Goal: Information Seeking & Learning: Learn about a topic

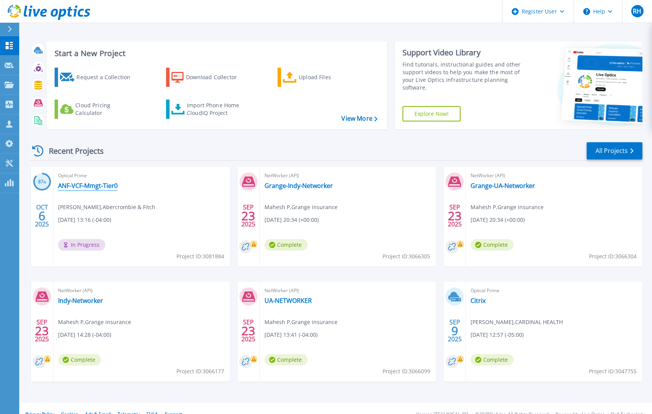
click at [105, 186] on link "ANF-VCF-Mmgt-Tier0" at bounding box center [88, 186] width 60 height 8
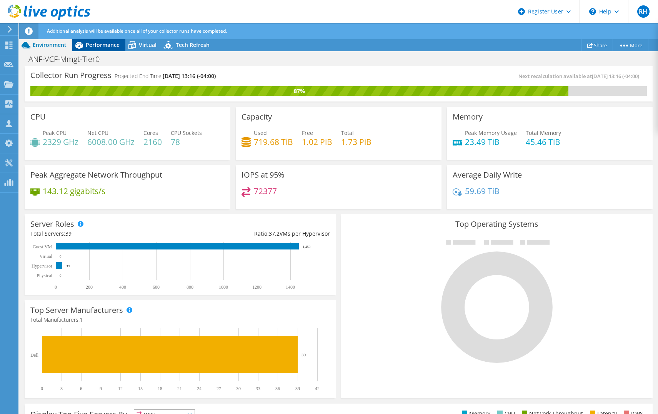
click at [97, 45] on span "Performance" at bounding box center [103, 44] width 34 height 7
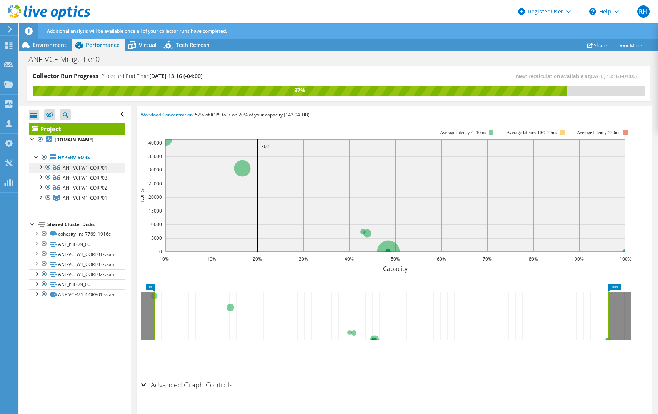
click at [93, 168] on span "ANF-VCFW1_CORP01" at bounding box center [85, 168] width 45 height 7
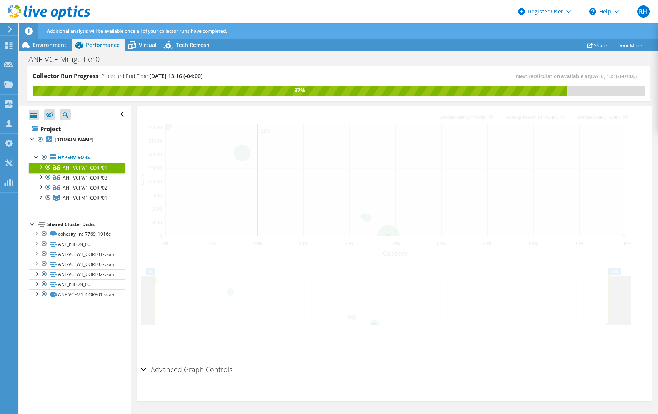
scroll to position [145, 0]
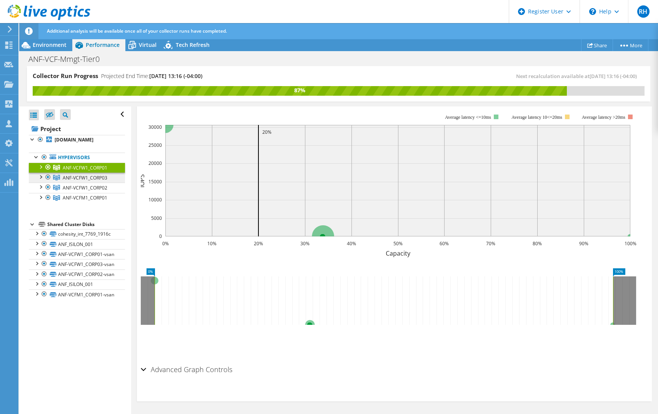
click at [92, 180] on span "ANF-VCFW1_CORP03" at bounding box center [85, 178] width 45 height 7
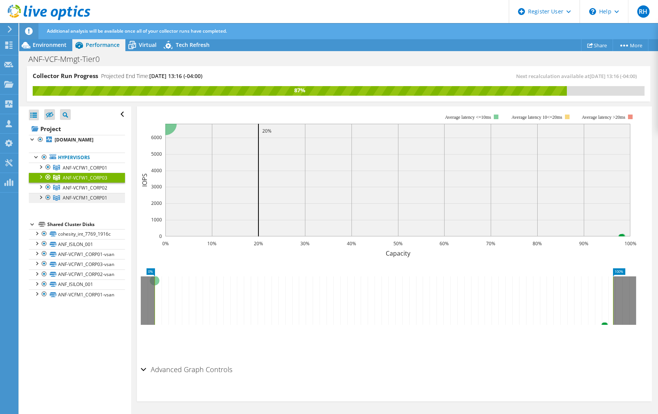
click at [73, 195] on span "ANF-VCFM1_CORP01" at bounding box center [85, 198] width 45 height 7
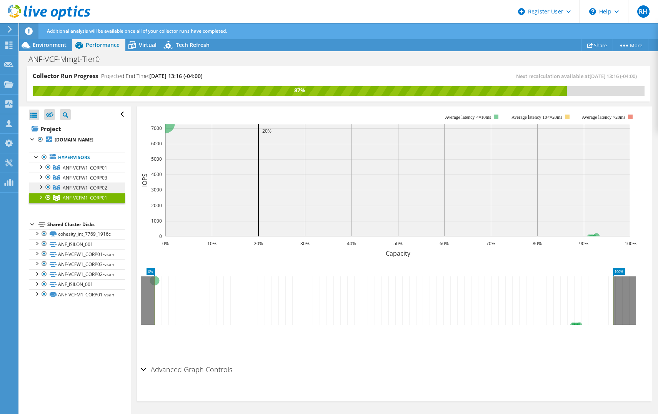
click at [77, 188] on span "ANF-VCFW1_CORP02" at bounding box center [85, 188] width 45 height 7
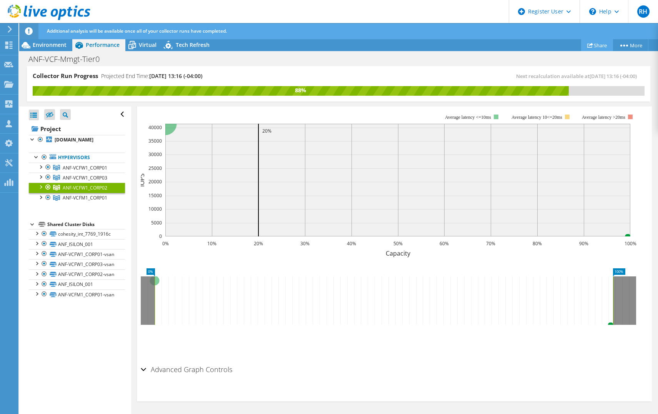
click at [600, 46] on link "Share" at bounding box center [597, 45] width 32 height 12
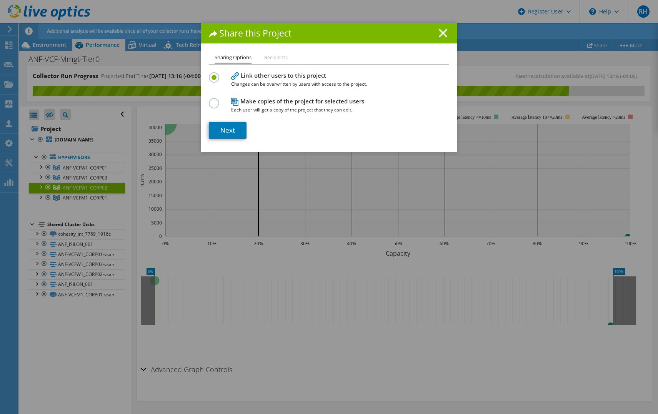
click at [441, 27] on div "Share this Project" at bounding box center [329, 33] width 256 height 20
click at [440, 32] on line at bounding box center [443, 33] width 8 height 8
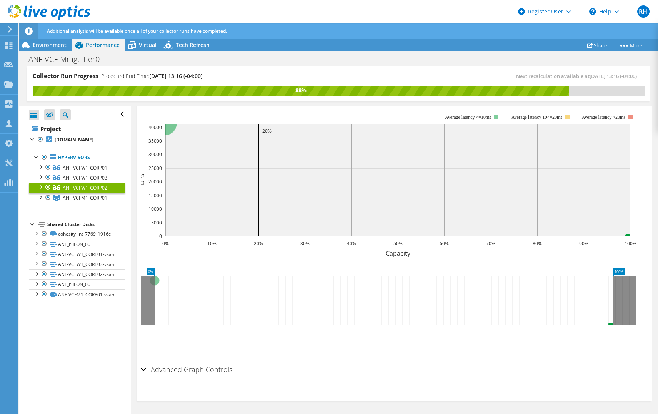
click at [25, 7] on use at bounding box center [49, 12] width 83 height 15
